Goal: Task Accomplishment & Management: Manage account settings

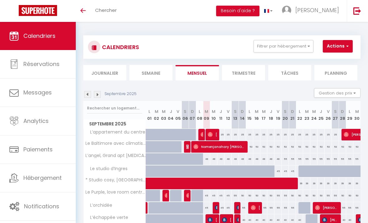
click at [86, 95] on img at bounding box center [87, 94] width 7 height 7
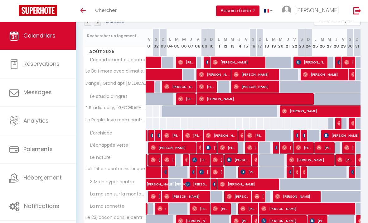
scroll to position [73, 0]
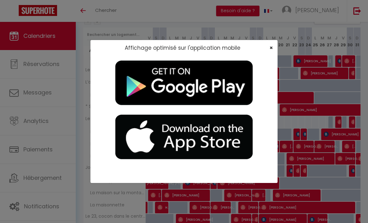
click at [271, 49] on span "×" at bounding box center [271, 48] width 3 height 8
click at [272, 47] on span "×" at bounding box center [271, 48] width 3 height 8
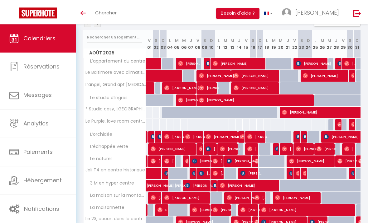
scroll to position [71, 0]
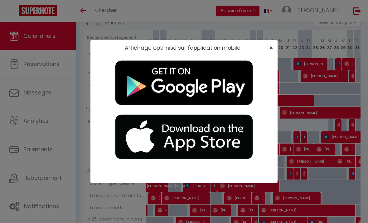
click at [272, 47] on span "×" at bounding box center [271, 48] width 3 height 8
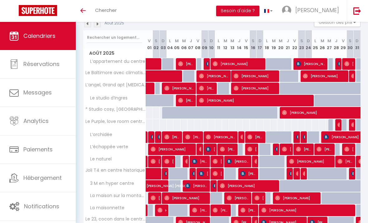
click at [360, 161] on img at bounding box center [361, 161] width 5 height 5
select select "OK"
select select "0"
select select "1"
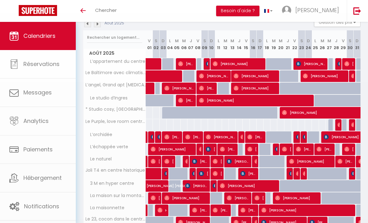
select select "1"
select select
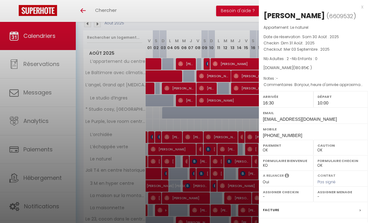
click at [236, 132] on div at bounding box center [184, 111] width 368 height 223
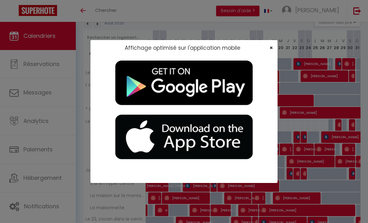
click at [270, 48] on span "×" at bounding box center [271, 48] width 3 height 8
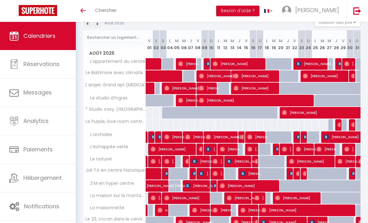
click at [98, 28] on div "Août 2025 Gestion des prix Nb Nuits minimum Règles Disponibilité" at bounding box center [221, 23] width 277 height 13
click at [98, 26] on img at bounding box center [97, 23] width 7 height 7
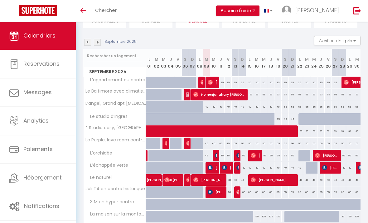
scroll to position [52, 0]
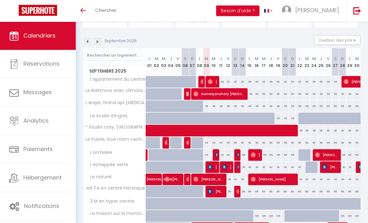
click at [244, 167] on div "40" at bounding box center [242, 167] width 7 height 12
type input "40"
type input "Dim 14 Septembre 2025"
type input "Lun 15 Septembre 2025"
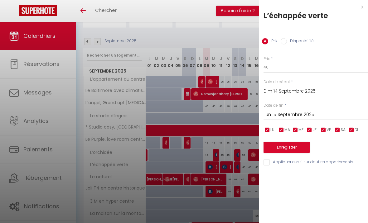
click at [289, 59] on div "Prix * 40" at bounding box center [316, 64] width 105 height 17
click at [289, 66] on input "40" at bounding box center [316, 66] width 105 height 11
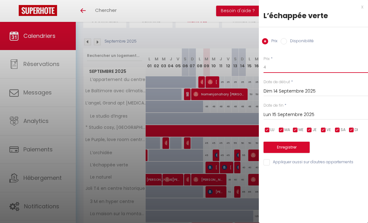
type input "4"
type input "38"
click at [331, 116] on input "Lun 15 Septembre 2025" at bounding box center [316, 114] width 105 height 8
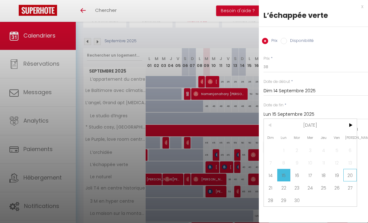
click at [348, 176] on span "20" at bounding box center [350, 175] width 13 height 12
type input "Sam 20 Septembre 2025"
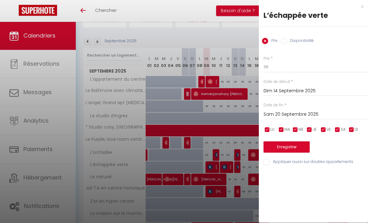
scroll to position [53, 0]
click at [302, 145] on button "Enregistrer" at bounding box center [287, 146] width 46 height 11
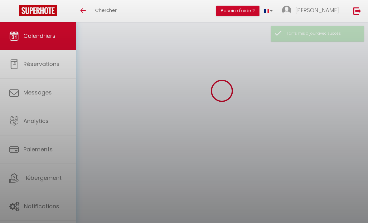
scroll to position [22, 0]
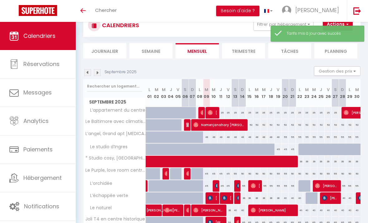
click at [230, 208] on div "38" at bounding box center [228, 210] width 7 height 12
type input "38"
type input "Ven 12 Septembre 2025"
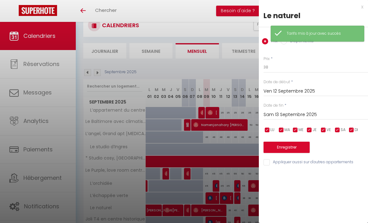
click at [337, 113] on input "Sam 13 Septembre 2025" at bounding box center [316, 114] width 105 height 8
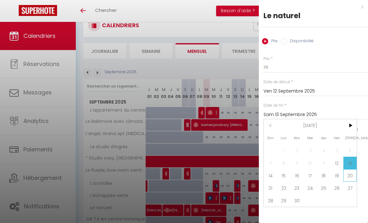
click at [348, 177] on span "20" at bounding box center [350, 175] width 13 height 12
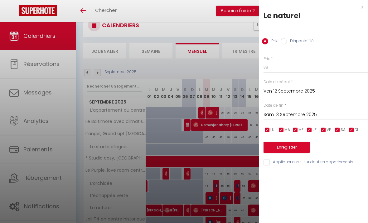
type input "Sam 20 Septembre 2025"
click at [297, 145] on button "Enregistrer" at bounding box center [287, 146] width 46 height 11
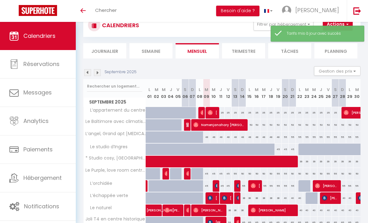
click at [223, 186] on div "45" at bounding box center [221, 186] width 7 height 12
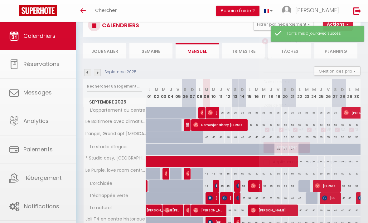
type input "45"
type input "Jeu 11 Septembre 2025"
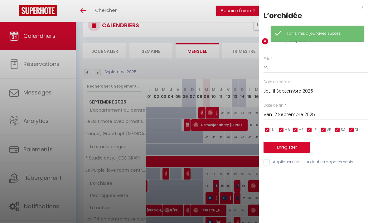
click at [339, 114] on input "Ven 12 Septembre 2025" at bounding box center [316, 114] width 105 height 8
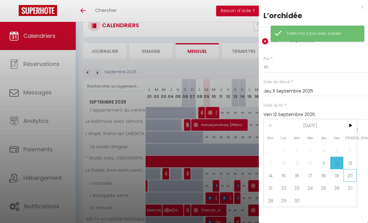
click at [348, 176] on span "20" at bounding box center [350, 175] width 13 height 12
type input "Sam 20 Septembre 2025"
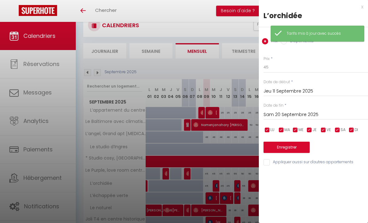
click at [302, 147] on button "Enregistrer" at bounding box center [287, 146] width 46 height 11
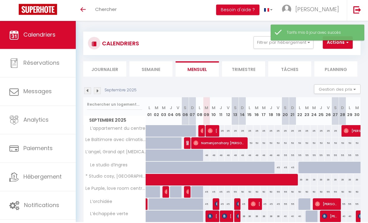
scroll to position [0, 0]
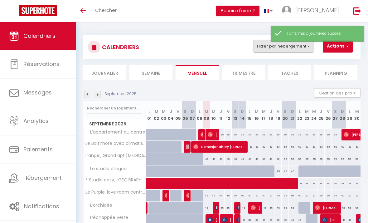
click at [305, 48] on button "Filtrer par hébergement" at bounding box center [284, 46] width 60 height 12
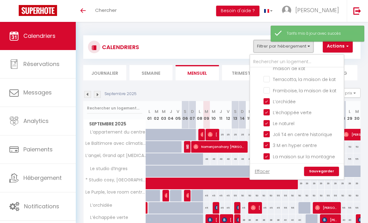
scroll to position [51, 0]
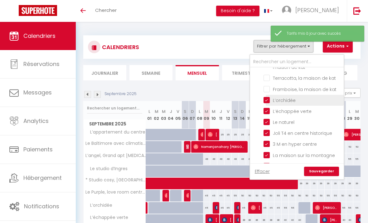
click at [268, 102] on input "L’orchidée" at bounding box center [303, 99] width 78 height 6
checkbox input "false"
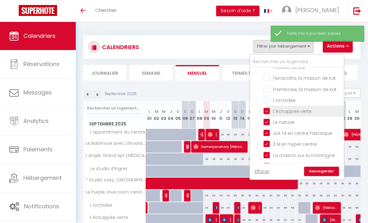
click at [267, 111] on input "L’échappée verte" at bounding box center [303, 110] width 78 height 6
checkbox input "false"
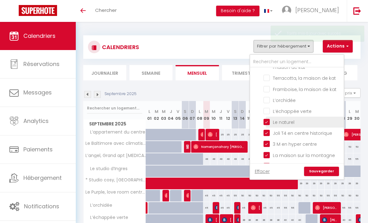
click at [267, 121] on input "Le naturel" at bounding box center [303, 121] width 78 height 6
checkbox input "false"
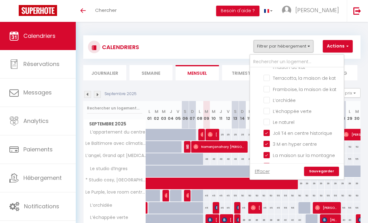
click at [330, 172] on link "Sauvegarder" at bounding box center [321, 170] width 35 height 9
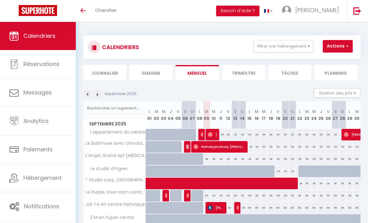
click at [89, 97] on img at bounding box center [87, 94] width 7 height 7
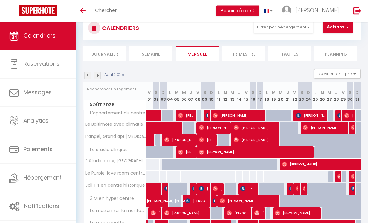
scroll to position [19, 0]
click at [301, 29] on button "Filtrer par hébergement" at bounding box center [284, 27] width 60 height 12
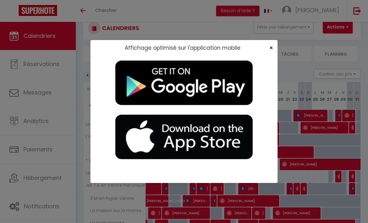
click at [272, 47] on span "×" at bounding box center [271, 48] width 3 height 8
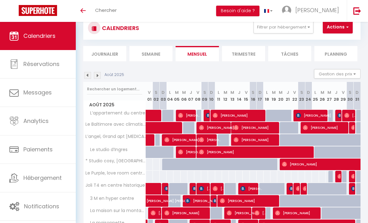
click at [151, 186] on span at bounding box center [165, 189] width 29 height 12
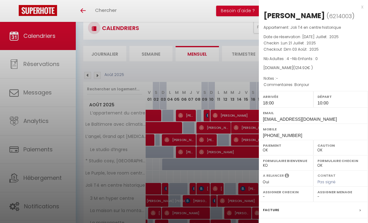
click at [184, 172] on div at bounding box center [184, 111] width 368 height 223
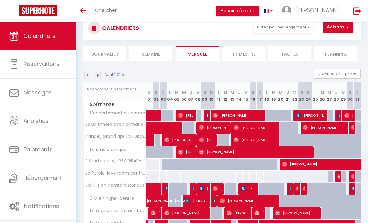
click at [98, 74] on img at bounding box center [97, 75] width 7 height 7
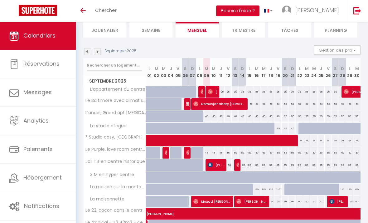
scroll to position [43, 0]
click at [229, 163] on div "53" at bounding box center [228, 165] width 7 height 12
type input "53"
type input "Ven 12 Septembre 2025"
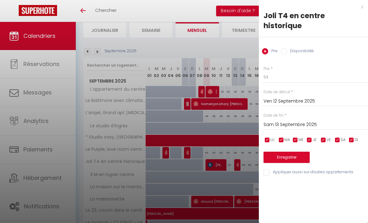
click at [300, 120] on input "Sam 13 Septembre 2025" at bounding box center [316, 124] width 105 height 8
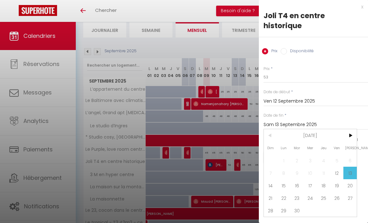
click at [296, 204] on span "30" at bounding box center [297, 210] width 13 height 12
type input "[DATE] Septembre 2025"
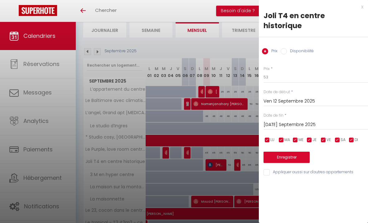
click at [277, 151] on button "Enregistrer" at bounding box center [287, 156] width 46 height 11
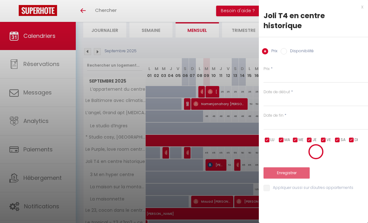
scroll to position [22, 0]
